Goal: Find specific page/section: Find specific page/section

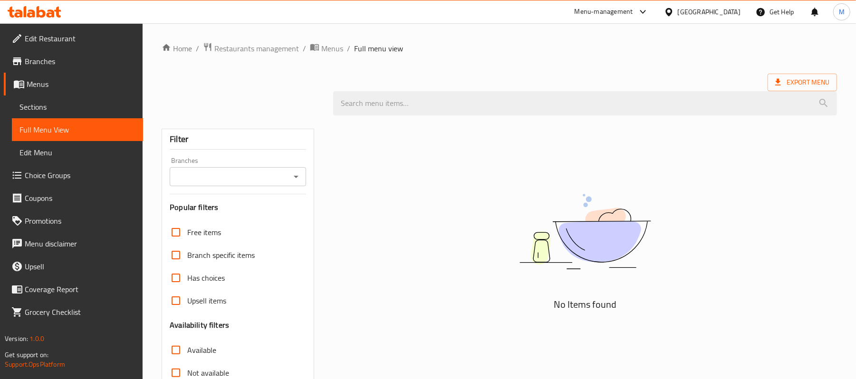
click at [678, 16] on div at bounding box center [671, 12] width 14 height 10
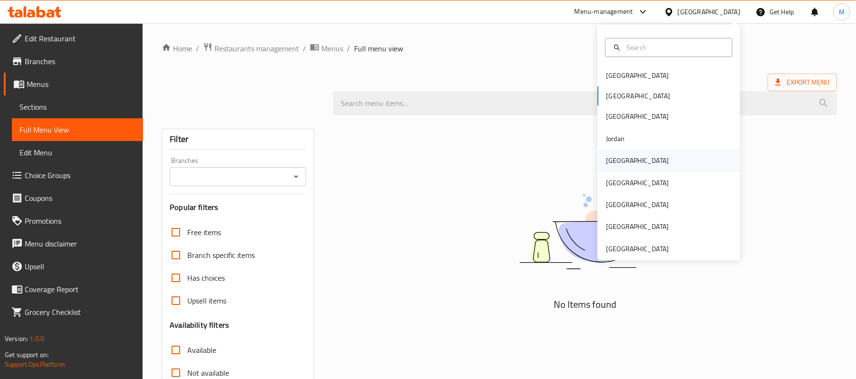
click at [615, 163] on div "[GEOGRAPHIC_DATA]" at bounding box center [637, 160] width 63 height 10
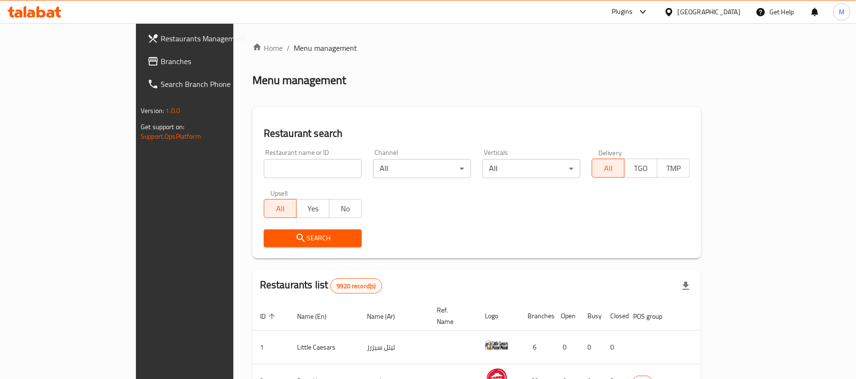
click at [161, 62] on span "Branches" at bounding box center [216, 61] width 111 height 11
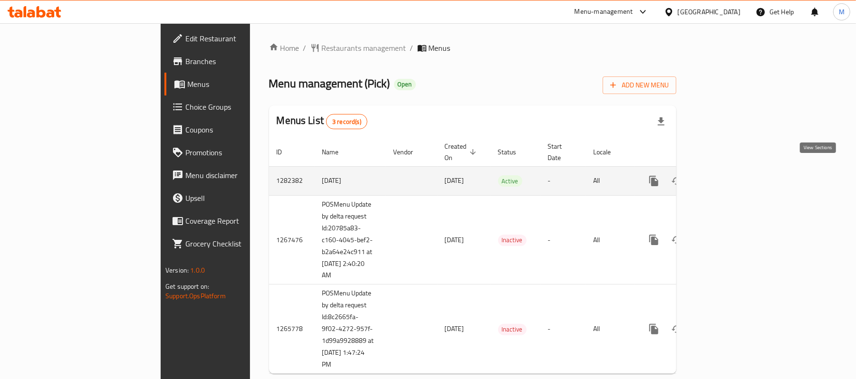
click at [728, 175] on icon "enhanced table" at bounding box center [722, 180] width 11 height 11
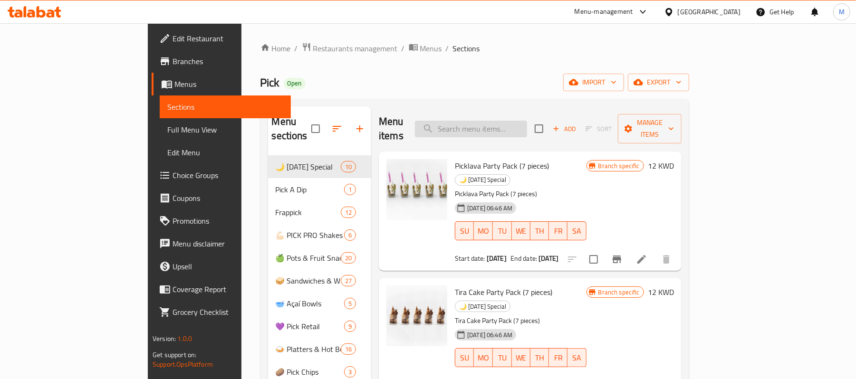
click at [517, 122] on input "search" at bounding box center [471, 129] width 112 height 17
paste input "banomi"
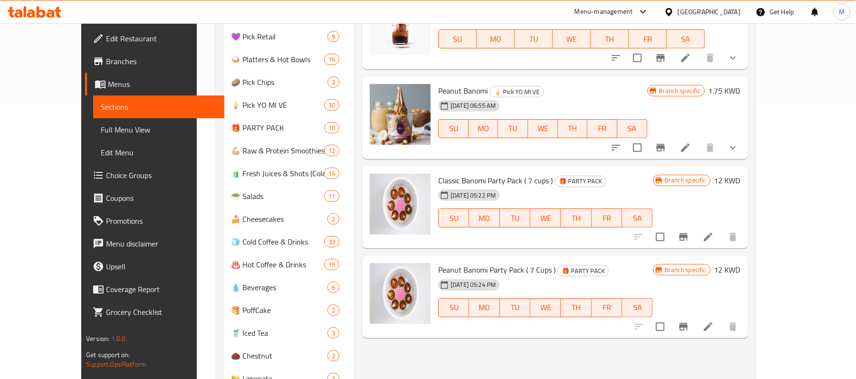
scroll to position [253, 0]
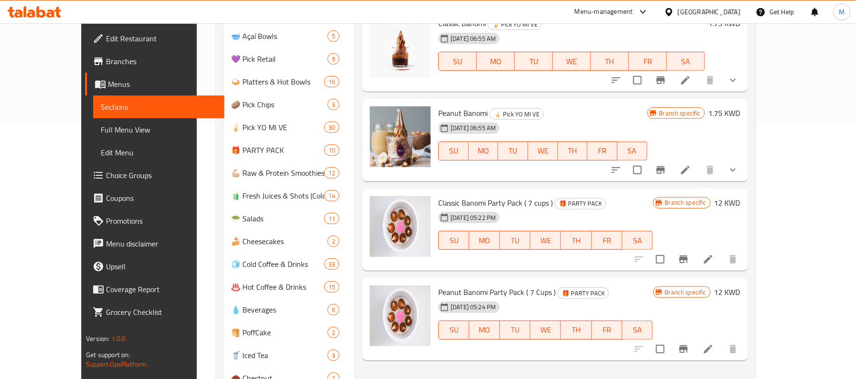
type input "banomi"
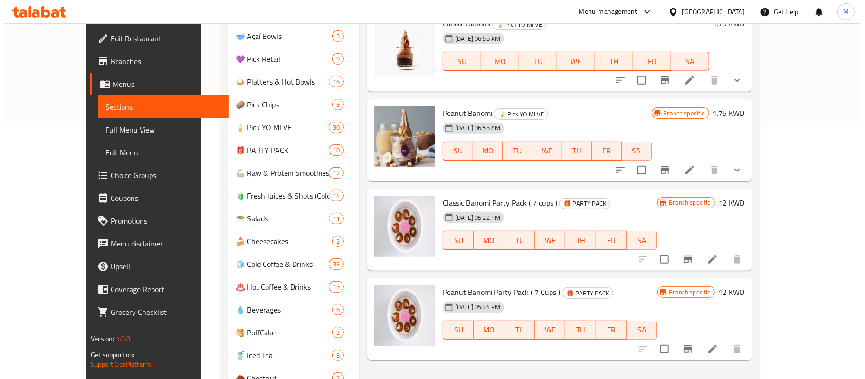
scroll to position [317, 0]
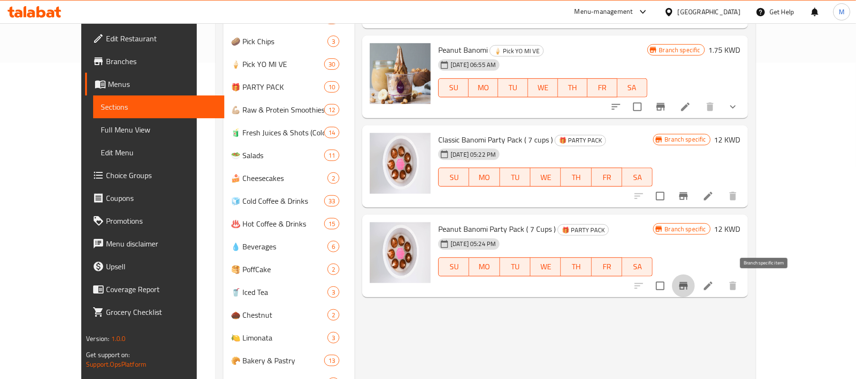
click at [689, 287] on icon "Branch-specific-item" at bounding box center [683, 285] width 11 height 11
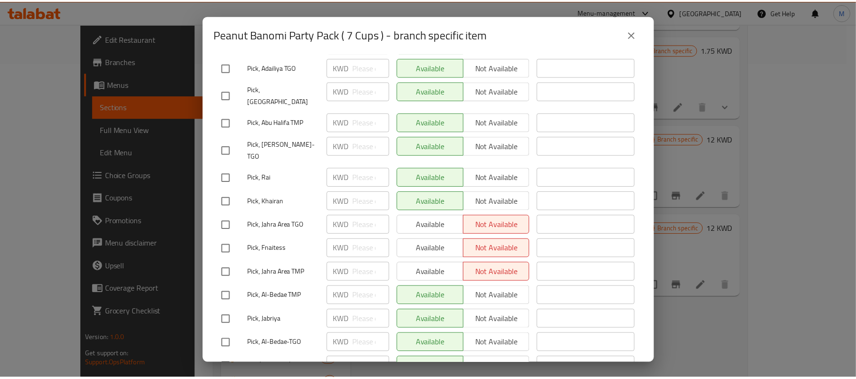
scroll to position [432, 0]
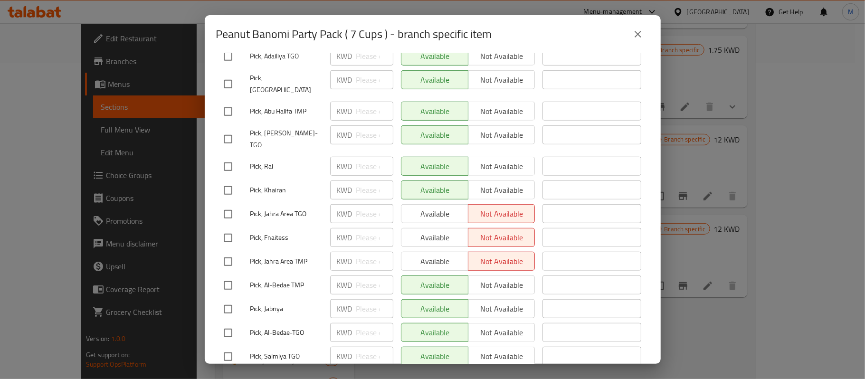
click at [640, 39] on icon "close" at bounding box center [638, 34] width 11 height 11
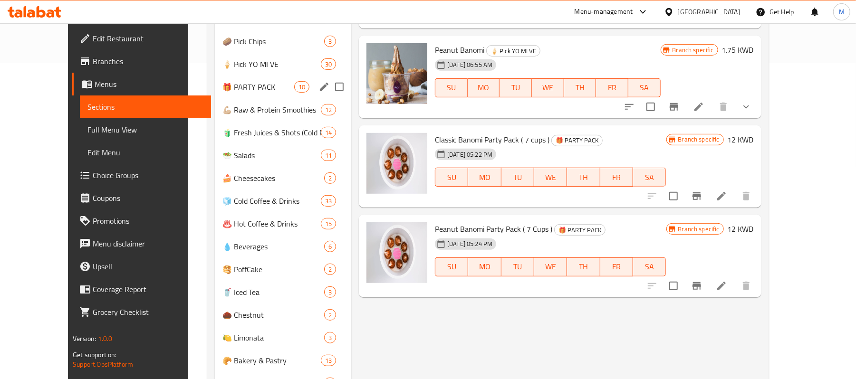
scroll to position [0, 0]
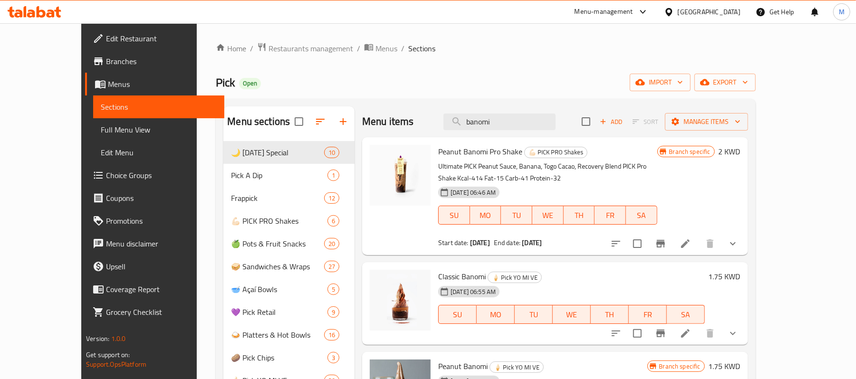
click at [727, 8] on div "[GEOGRAPHIC_DATA]" at bounding box center [709, 12] width 63 height 10
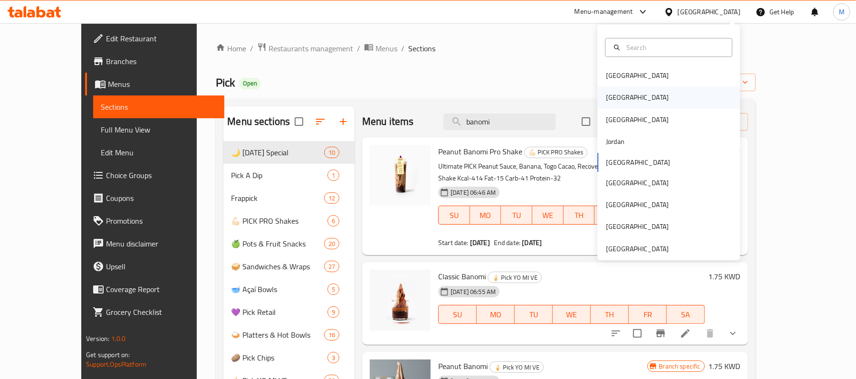
click at [626, 95] on div "[GEOGRAPHIC_DATA]" at bounding box center [668, 97] width 143 height 22
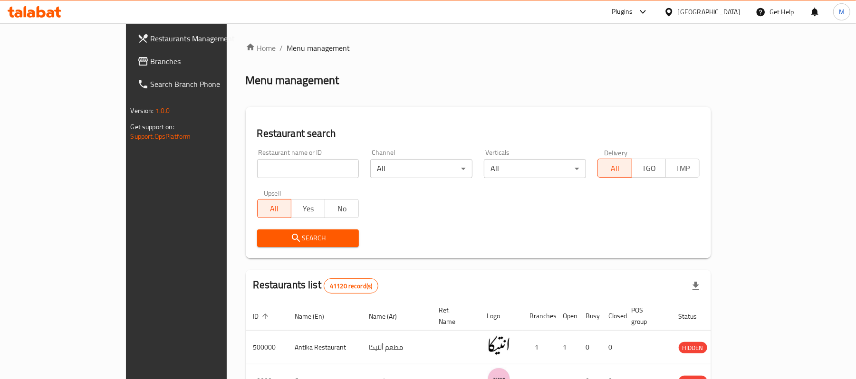
click at [257, 173] on input "search" at bounding box center [308, 168] width 102 height 19
paste input "690887"
type input "690887"
click button "Search" at bounding box center [308, 239] width 102 height 18
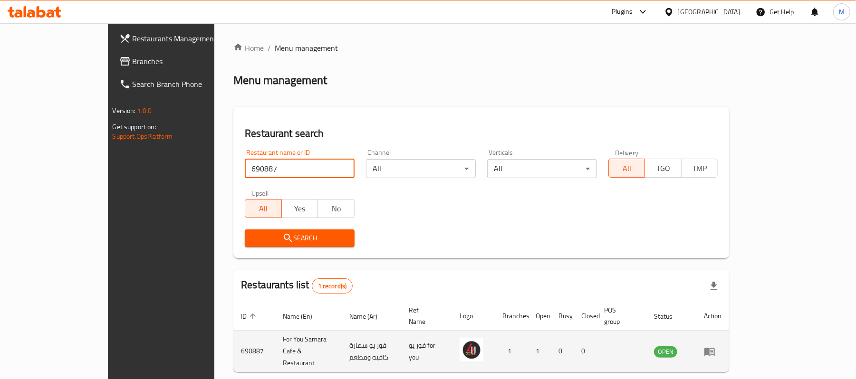
click at [729, 344] on td "enhanced table" at bounding box center [712, 352] width 33 height 42
click at [715, 348] on icon "enhanced table" at bounding box center [709, 352] width 10 height 8
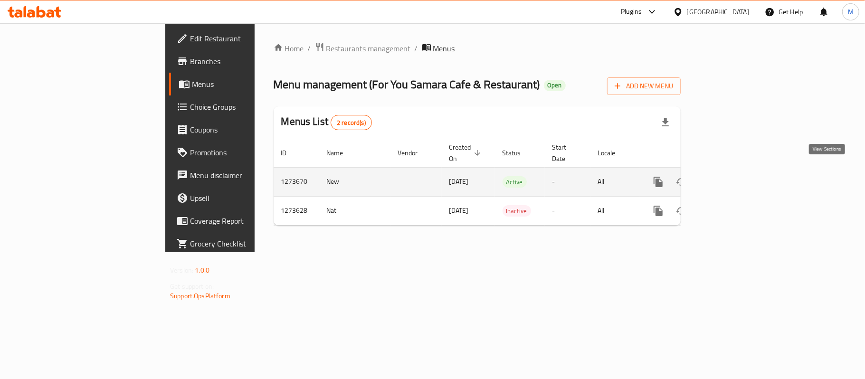
click at [733, 176] on icon "enhanced table" at bounding box center [726, 181] width 11 height 11
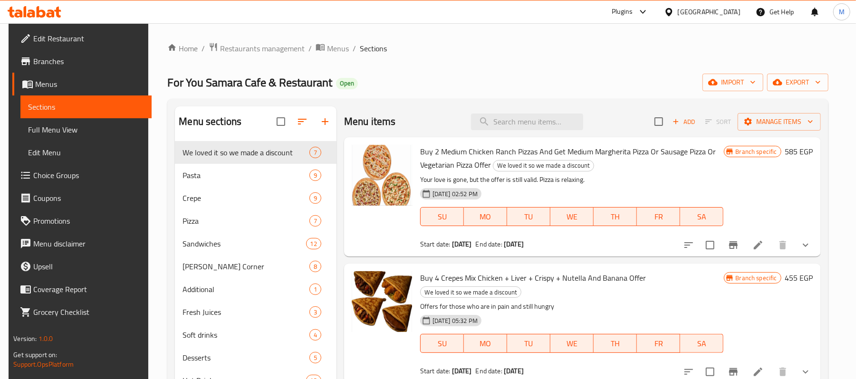
click at [40, 58] on span "Branches" at bounding box center [88, 61] width 111 height 11
